Goal: Navigation & Orientation: Find specific page/section

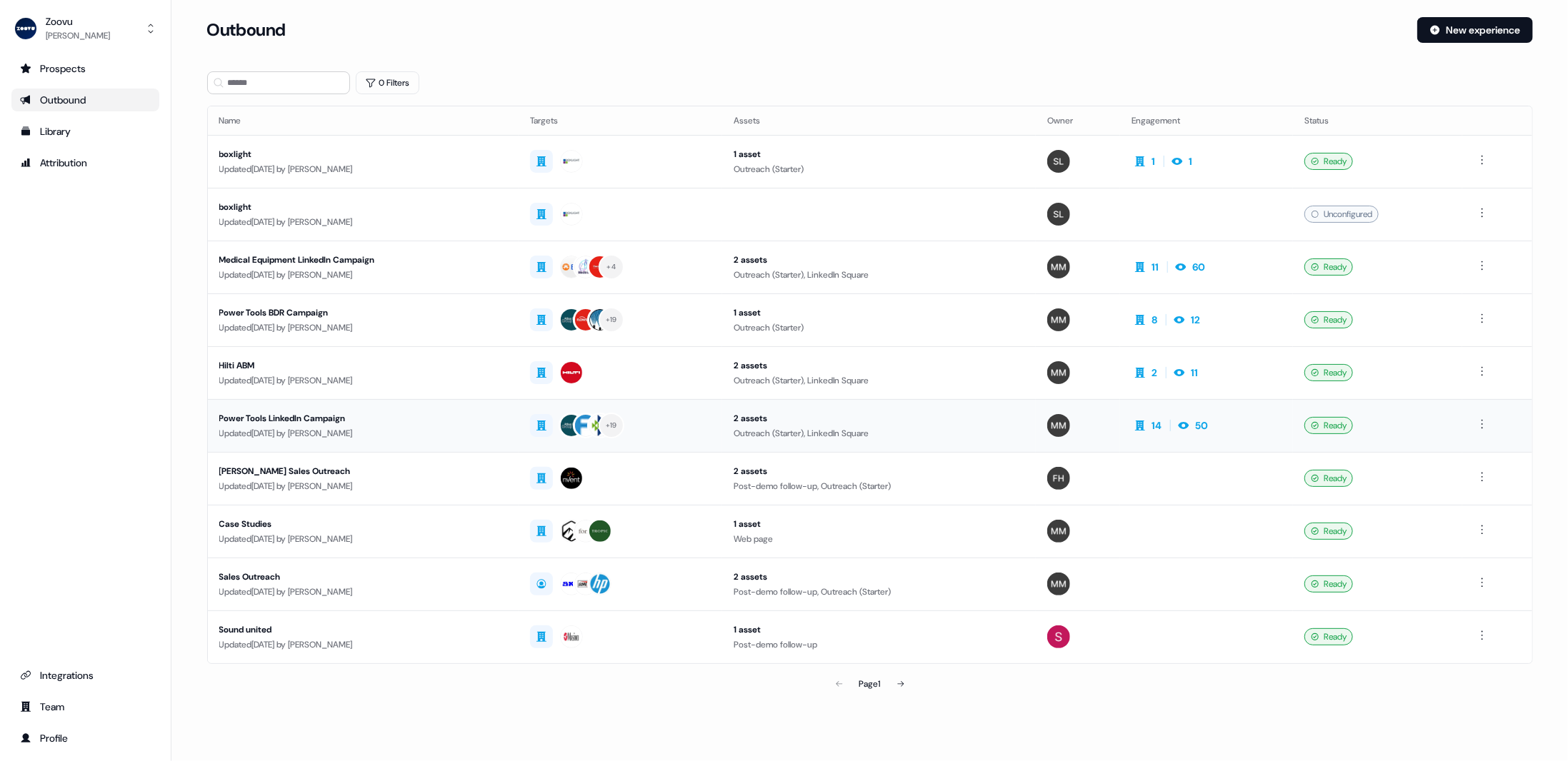
click at [1228, 425] on td "14 50" at bounding box center [1206, 426] width 173 height 53
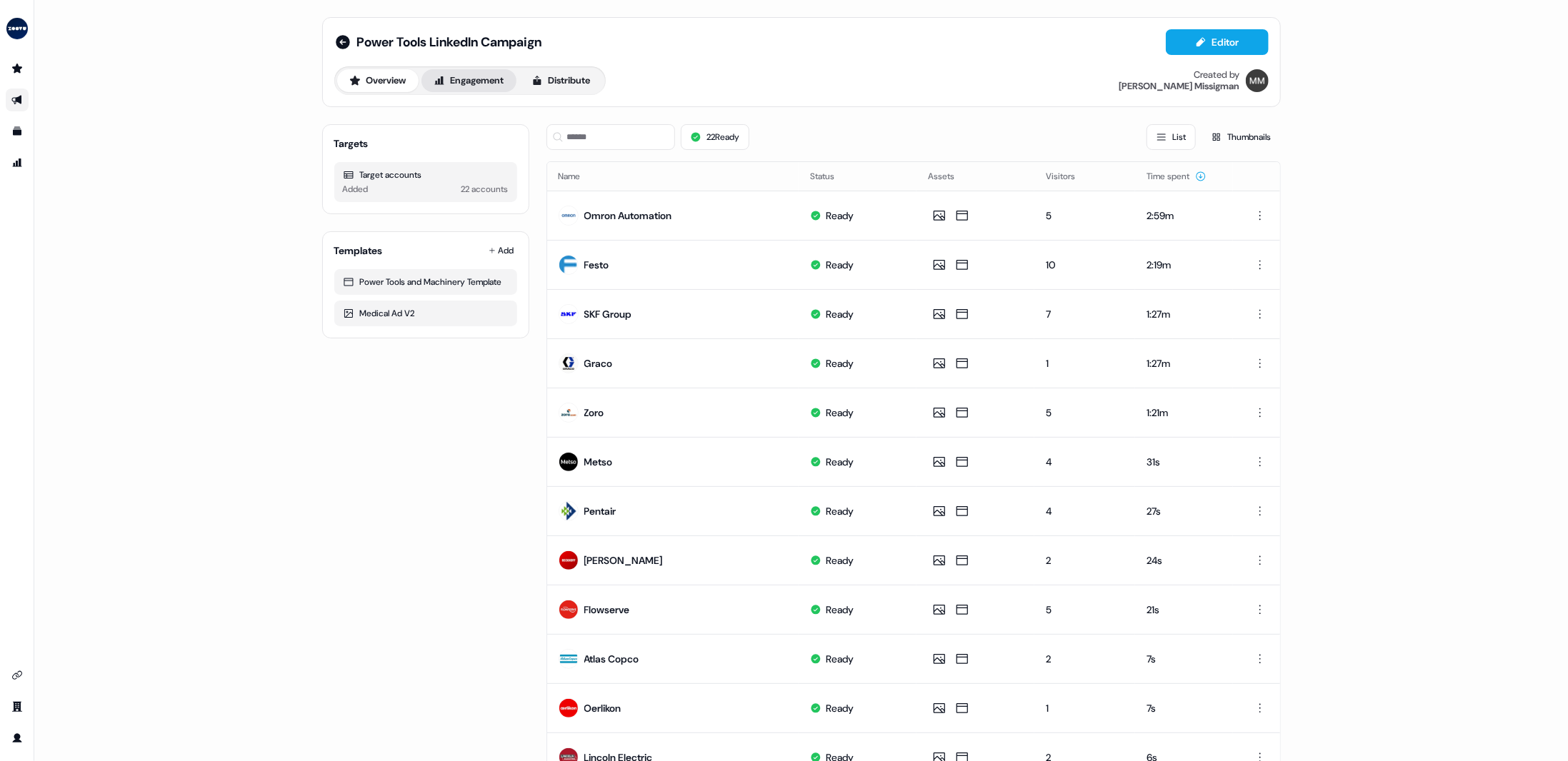
click at [459, 70] on button "Engagement" at bounding box center [469, 80] width 95 height 23
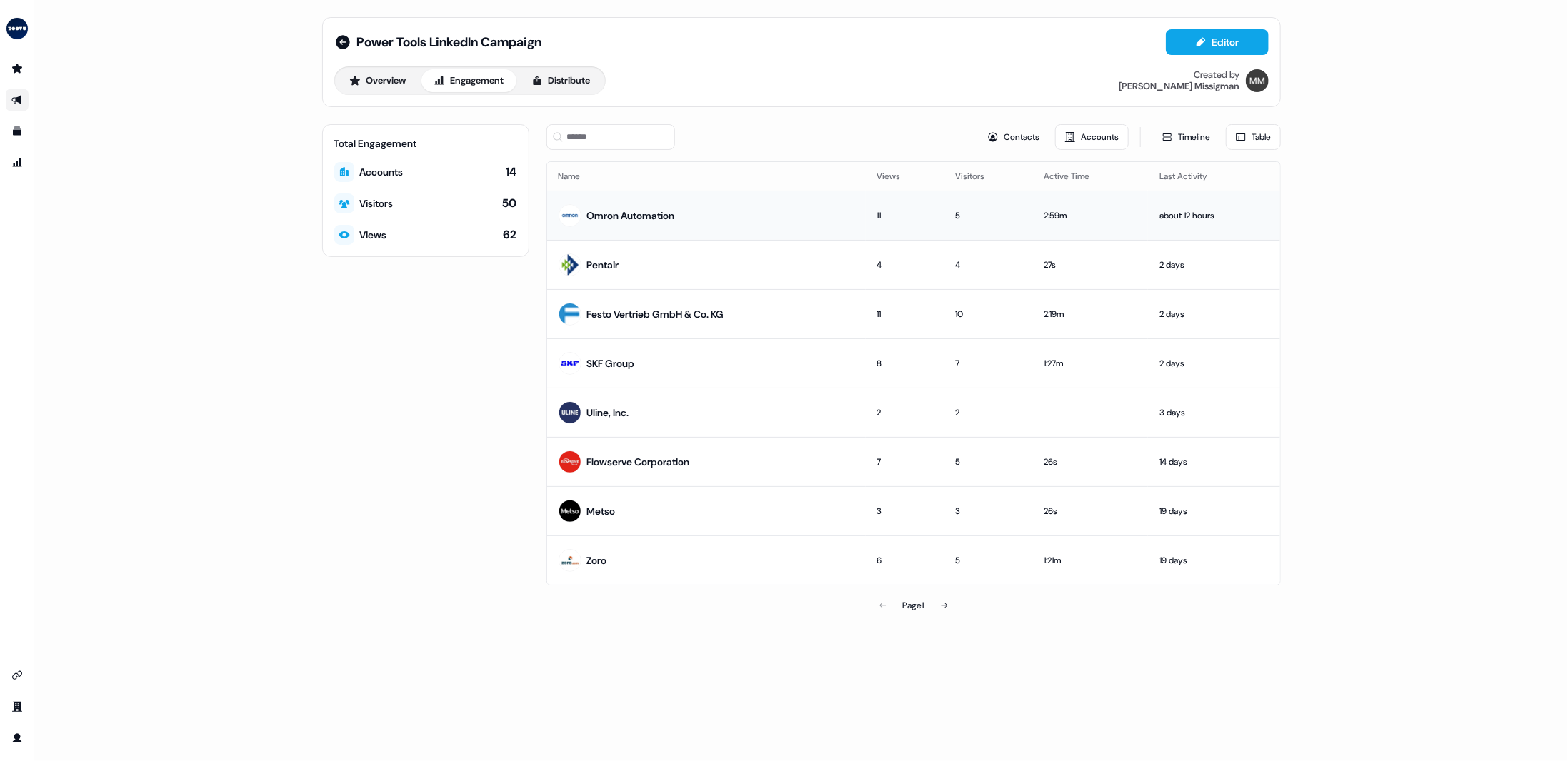
click at [675, 209] on div "Omron Automation" at bounding box center [631, 215] width 88 height 14
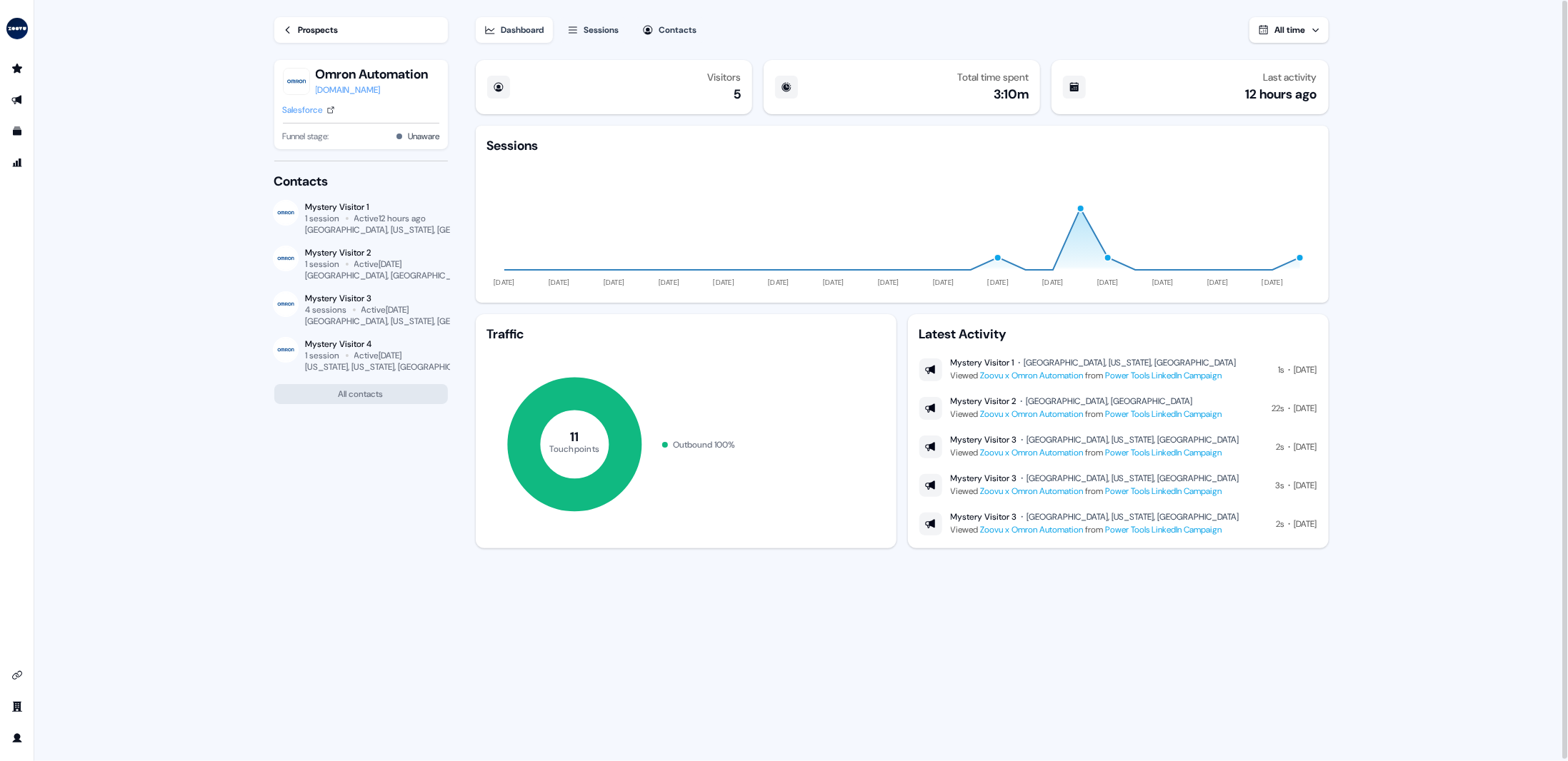
click at [302, 39] on link "Prospects" at bounding box center [361, 30] width 174 height 26
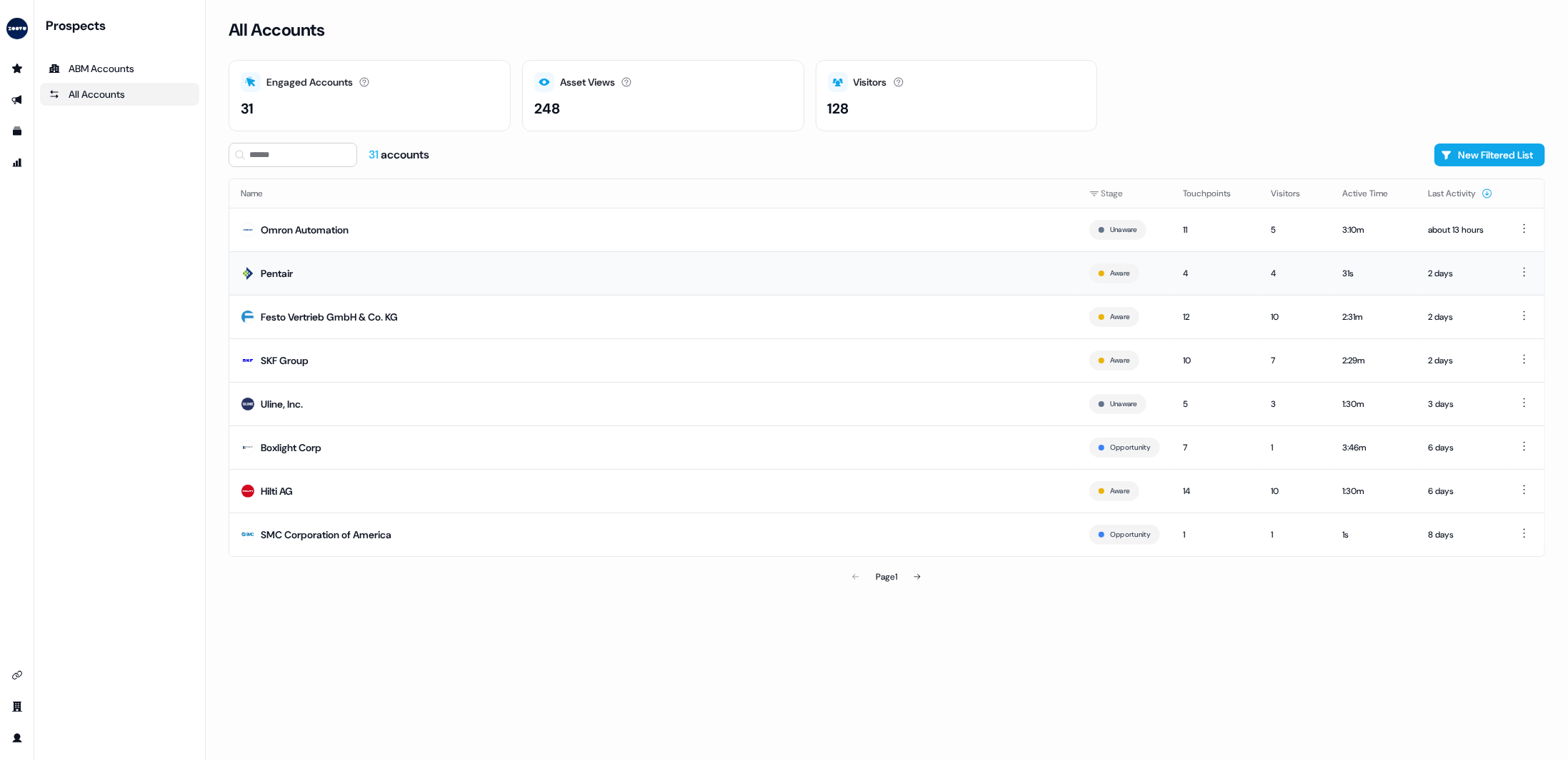
click at [935, 277] on td "Pentair" at bounding box center [653, 273] width 848 height 43
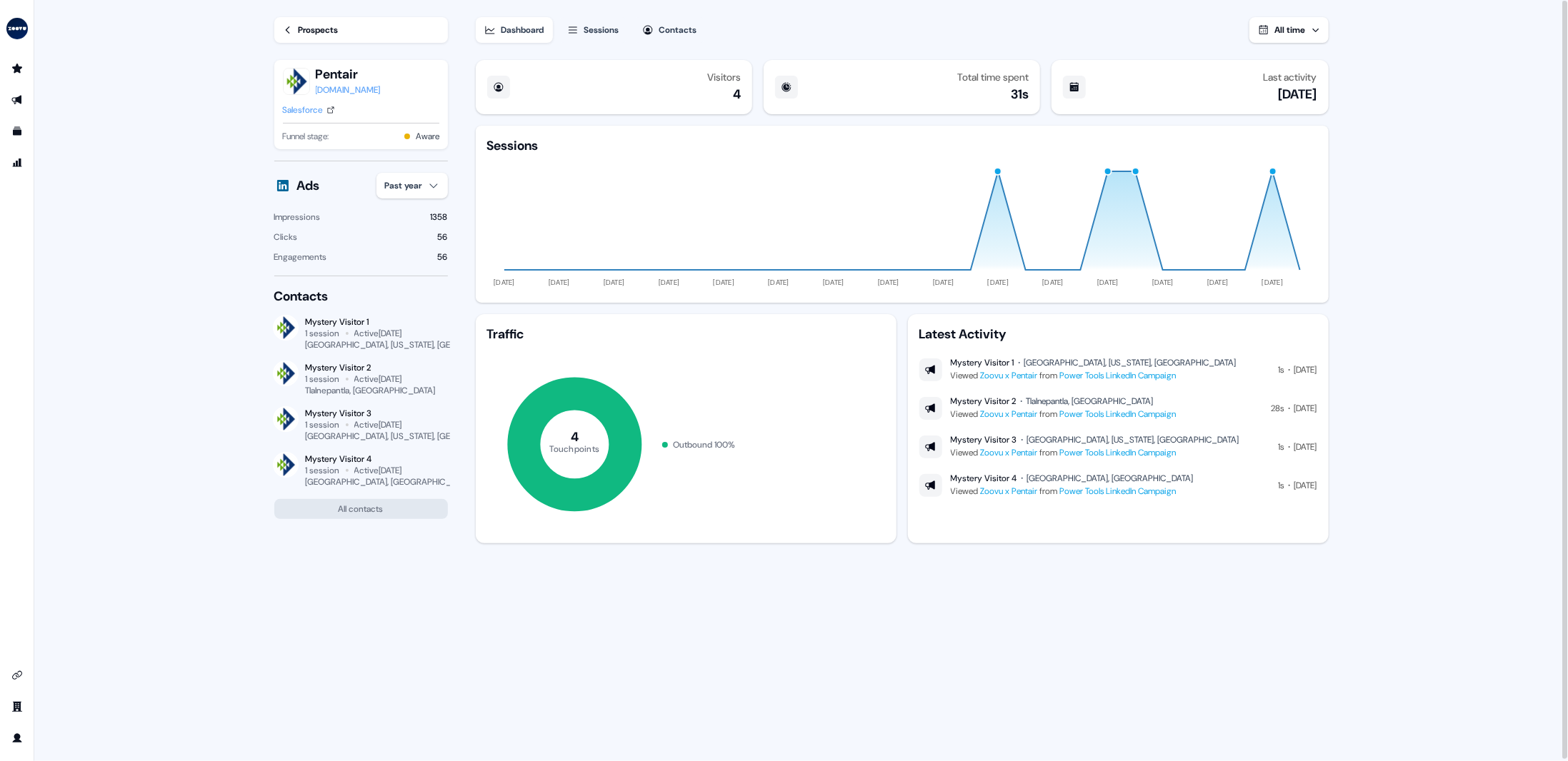
click at [310, 29] on div "Prospects" at bounding box center [318, 30] width 40 height 14
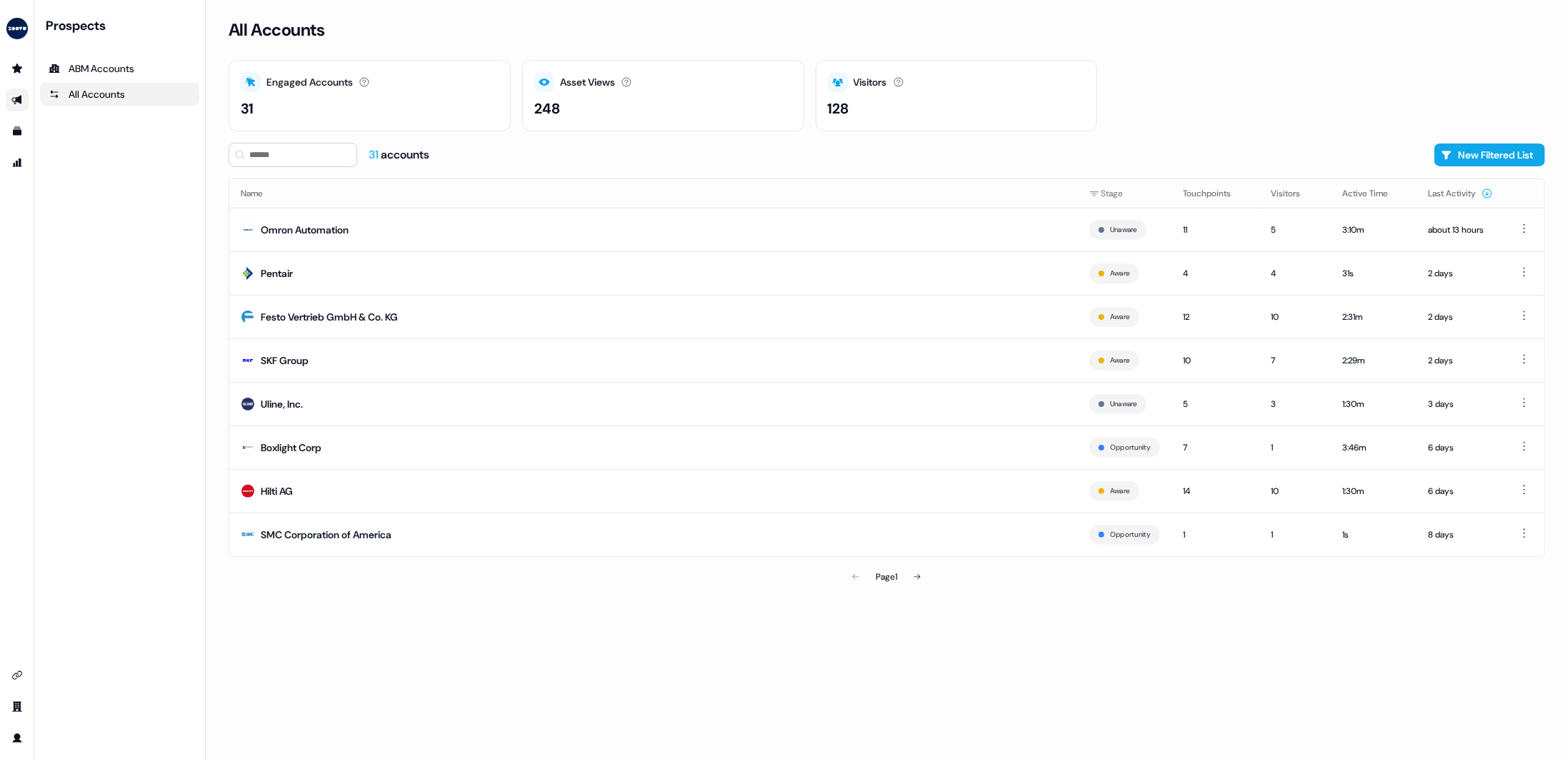
click at [22, 100] on icon "Go to outbound experience" at bounding box center [17, 99] width 11 height 11
